Goal: Contribute content

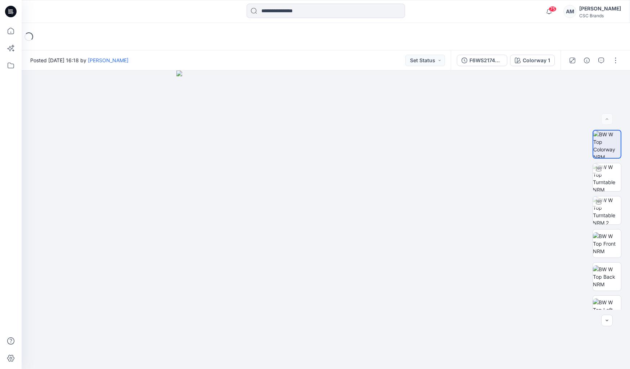
click at [423, 67] on div "Posted [DATE] 16:18 by [PERSON_NAME] Set Status" at bounding box center [236, 60] width 429 height 20
click at [429, 62] on button "Set Status" at bounding box center [425, 61] width 40 height 12
click at [425, 96] on p "Virtual Proto 1" at bounding box center [412, 93] width 33 height 9
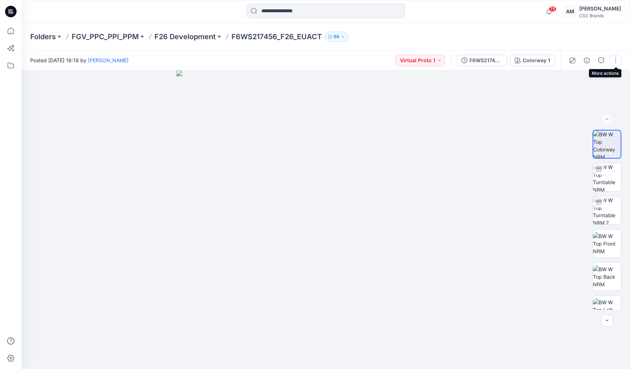
click at [613, 64] on button "button" at bounding box center [615, 61] width 12 height 12
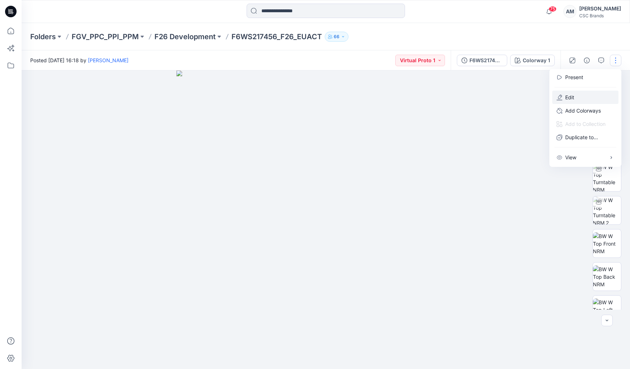
click at [577, 98] on button "Edit" at bounding box center [585, 97] width 66 height 13
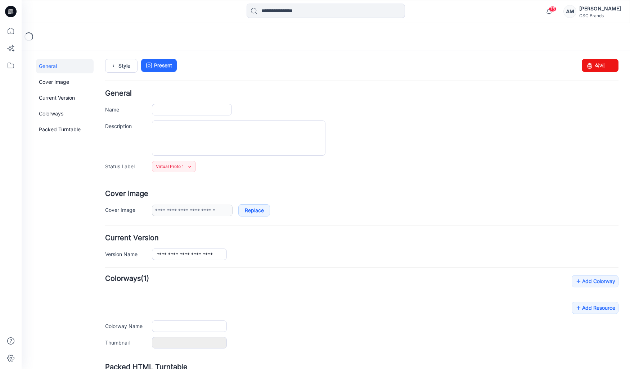
type input "**********"
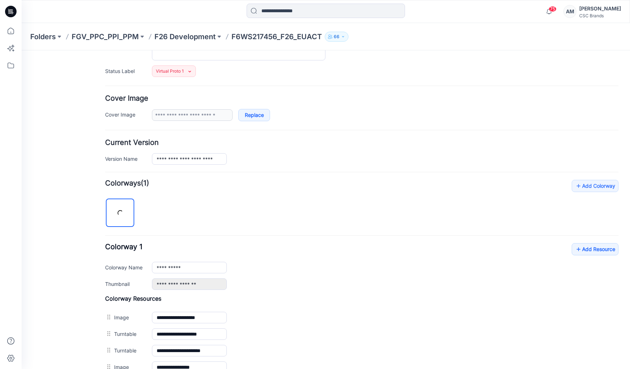
scroll to position [180, 0]
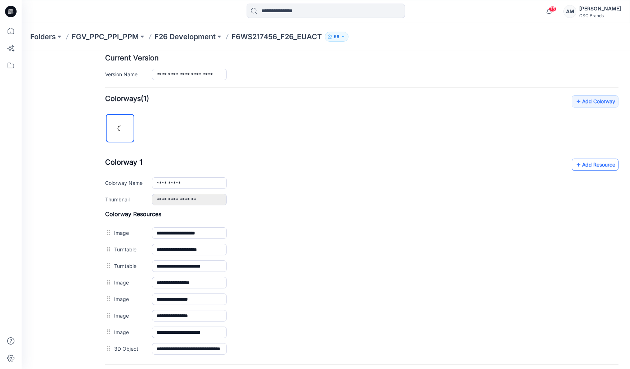
click at [579, 162] on link "Add Resource" at bounding box center [594, 165] width 47 height 12
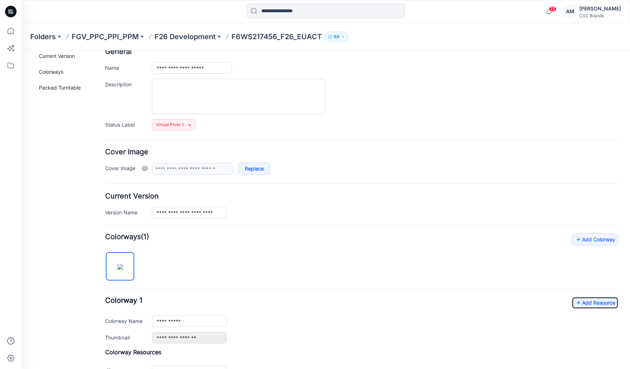
scroll to position [0, 0]
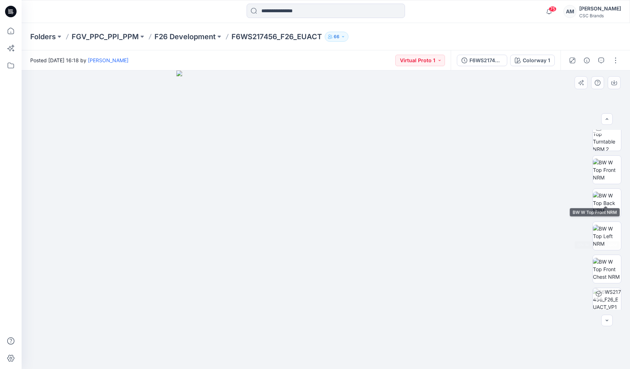
scroll to position [114, 0]
